Goal: Navigation & Orientation: Find specific page/section

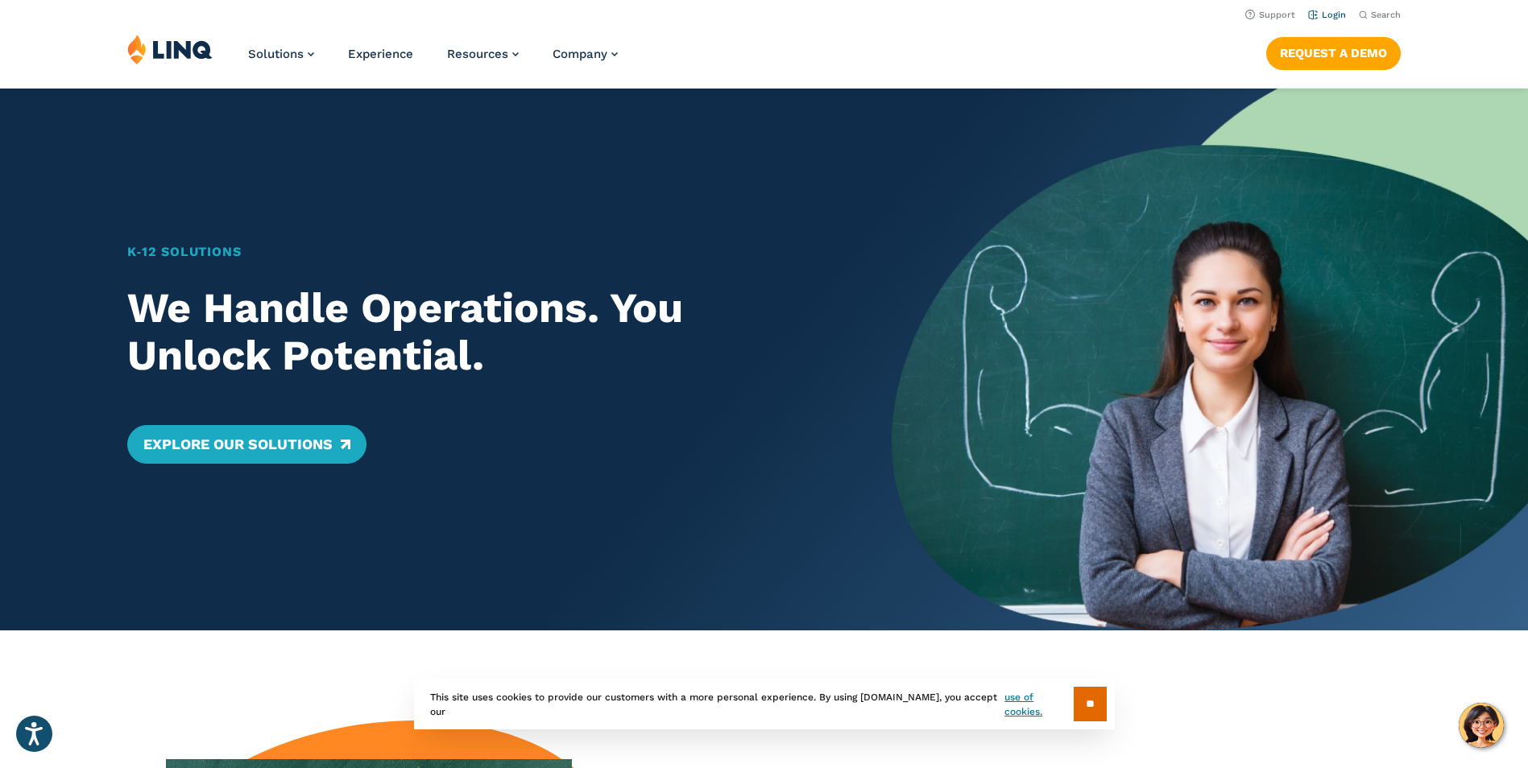
click at [1339, 16] on link "Login" at bounding box center [1327, 15] width 38 height 10
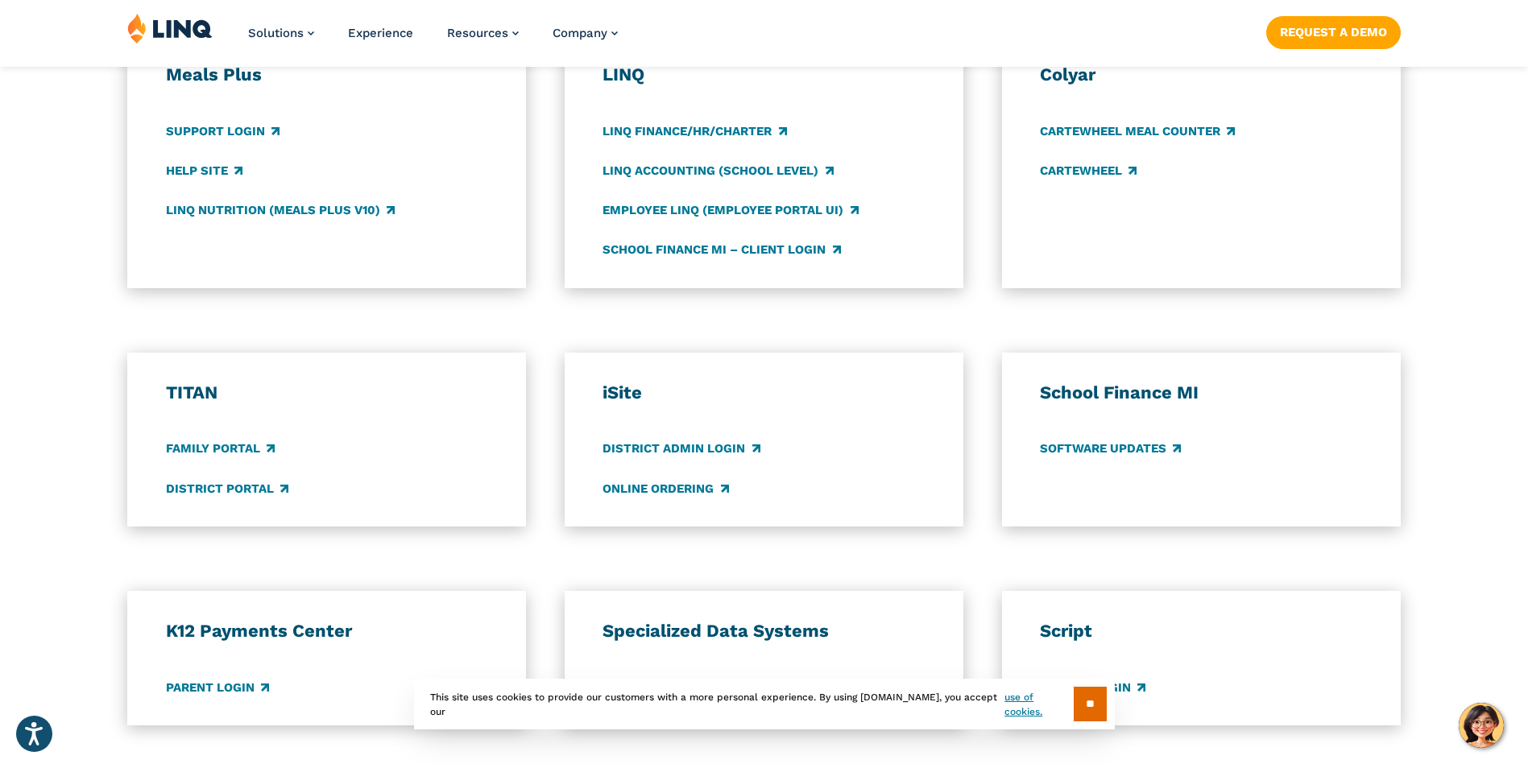
scroll to position [966, 0]
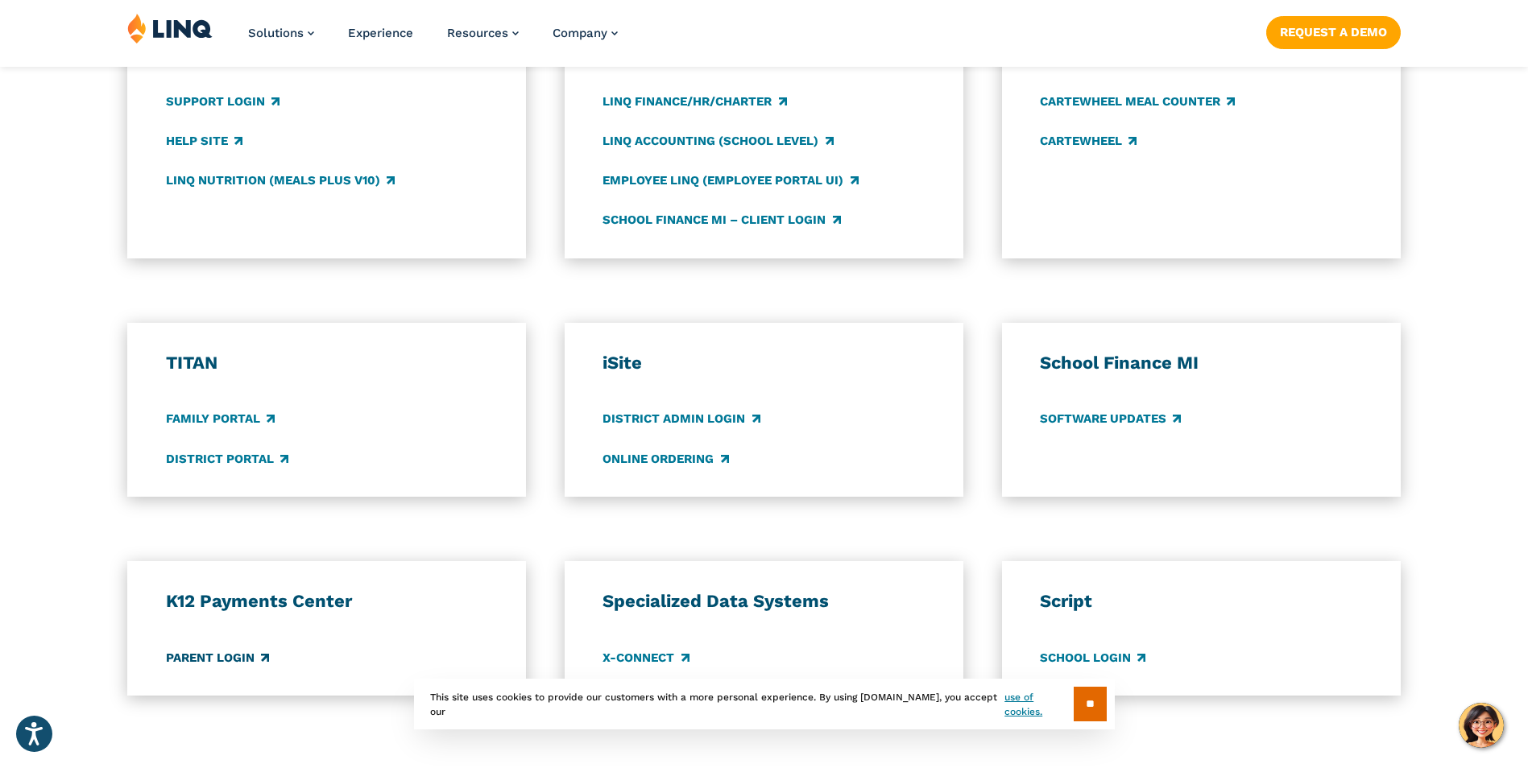
click at [245, 658] on link "Parent Login" at bounding box center [217, 658] width 103 height 18
